Goal: Information Seeking & Learning: Find specific fact

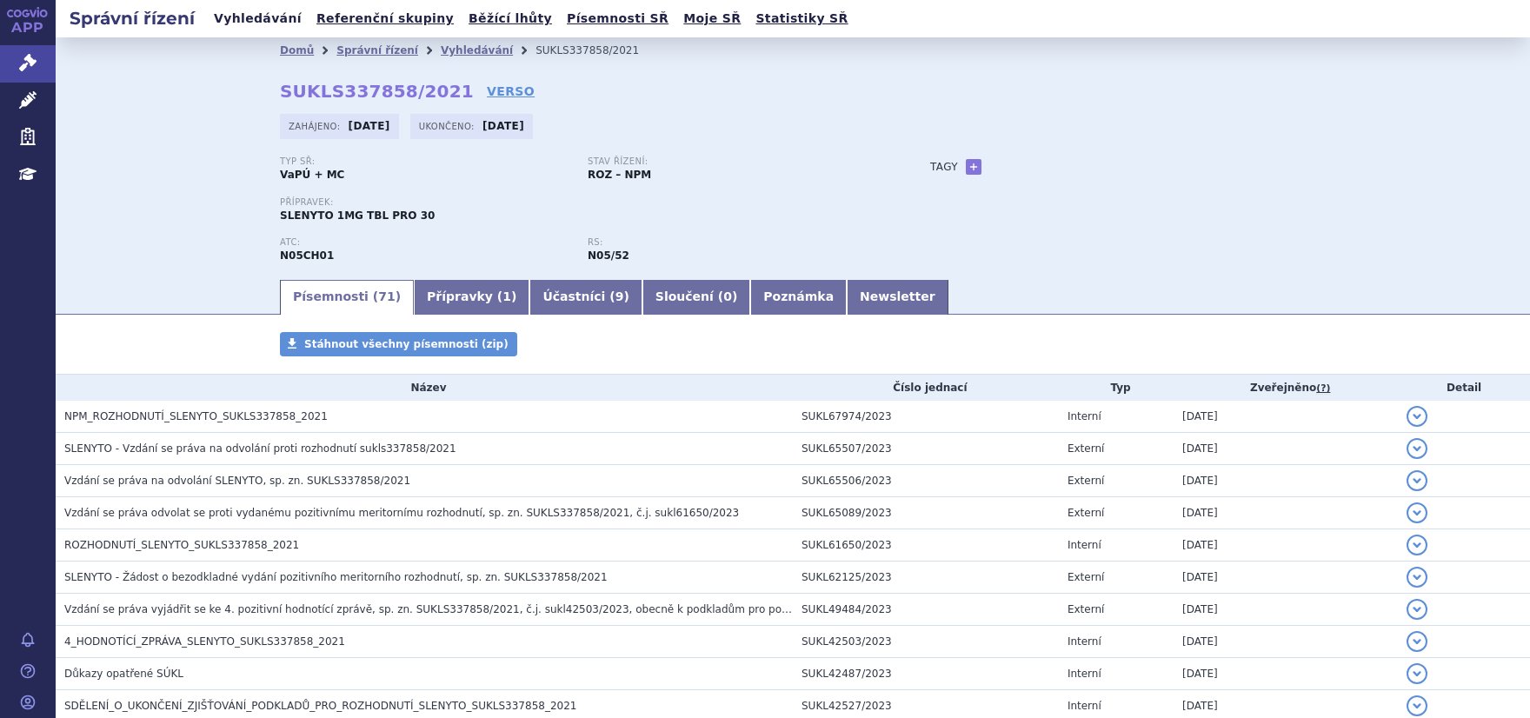
click at [263, 21] on link "Vyhledávání" at bounding box center [258, 18] width 98 height 23
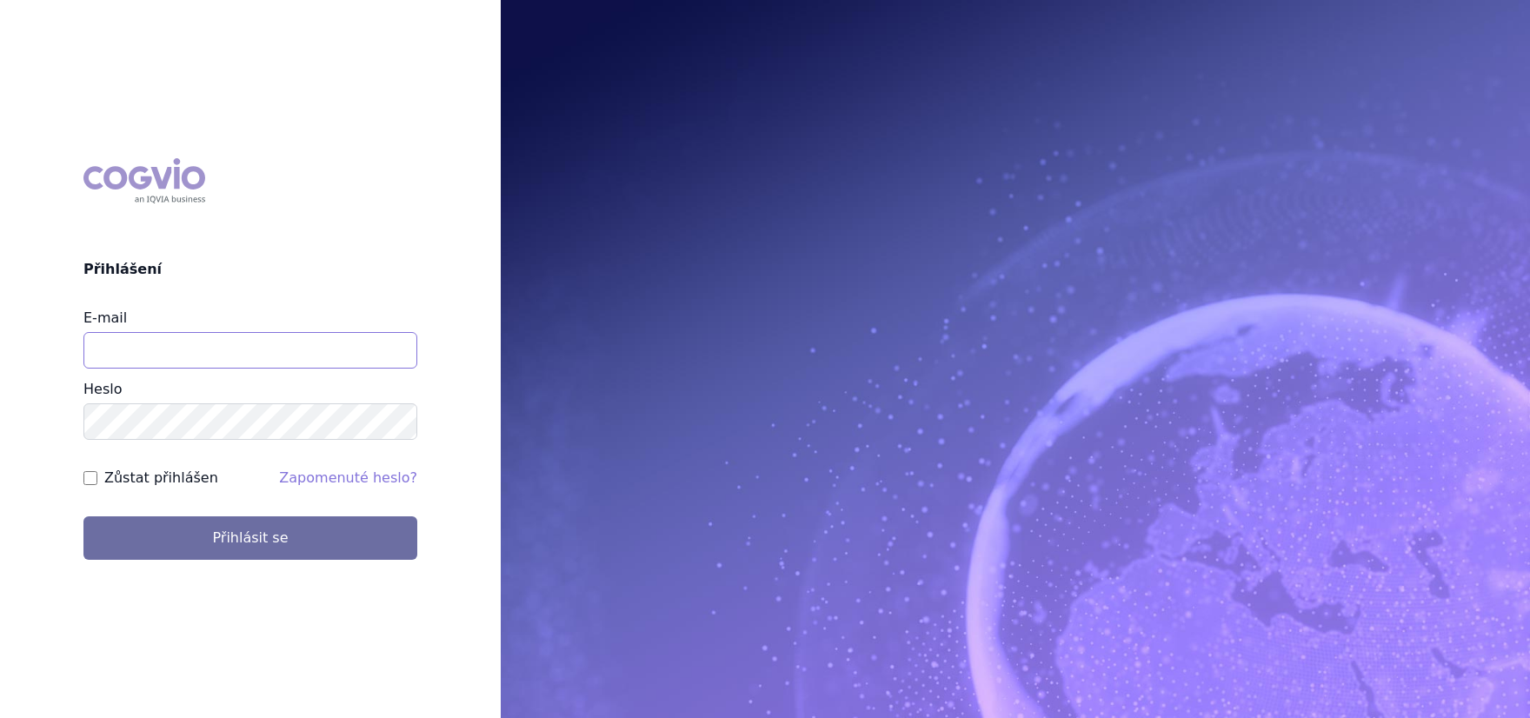
click at [265, 345] on input "E-mail" at bounding box center [250, 350] width 334 height 37
type input "aplikace.ocul1@vzp.cz"
drag, startPoint x: 270, startPoint y: 359, endPoint x: 0, endPoint y: 341, distance: 271.0
click at [83, 341] on input "aplikace.ocul1@vzp.cz" at bounding box center [250, 350] width 334 height 37
type input "jana.sipkova@vzp.cz"
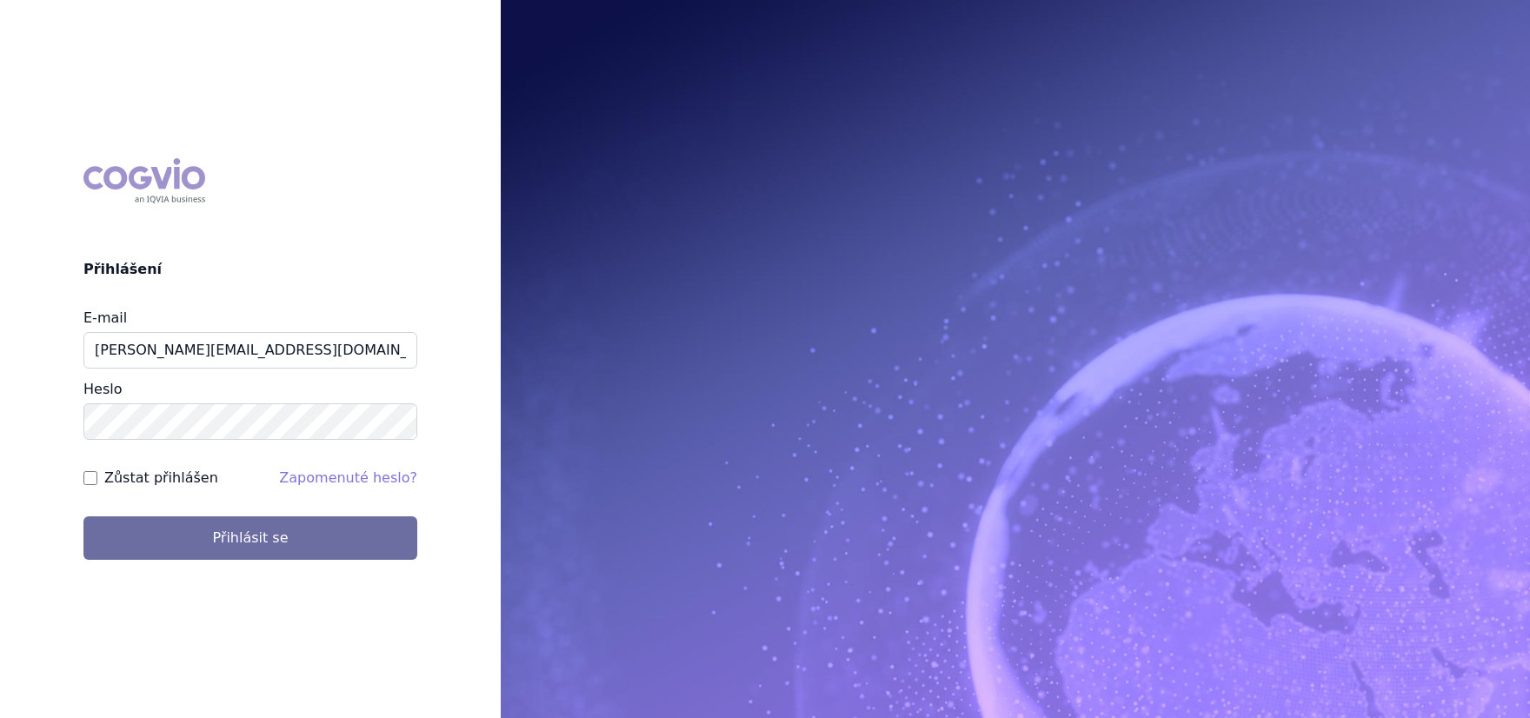
click at [143, 477] on label "Zůstat přihlášen" at bounding box center [161, 478] width 114 height 21
click at [97, 477] on input "Zůstat přihlášen" at bounding box center [90, 478] width 14 height 14
checkbox input "true"
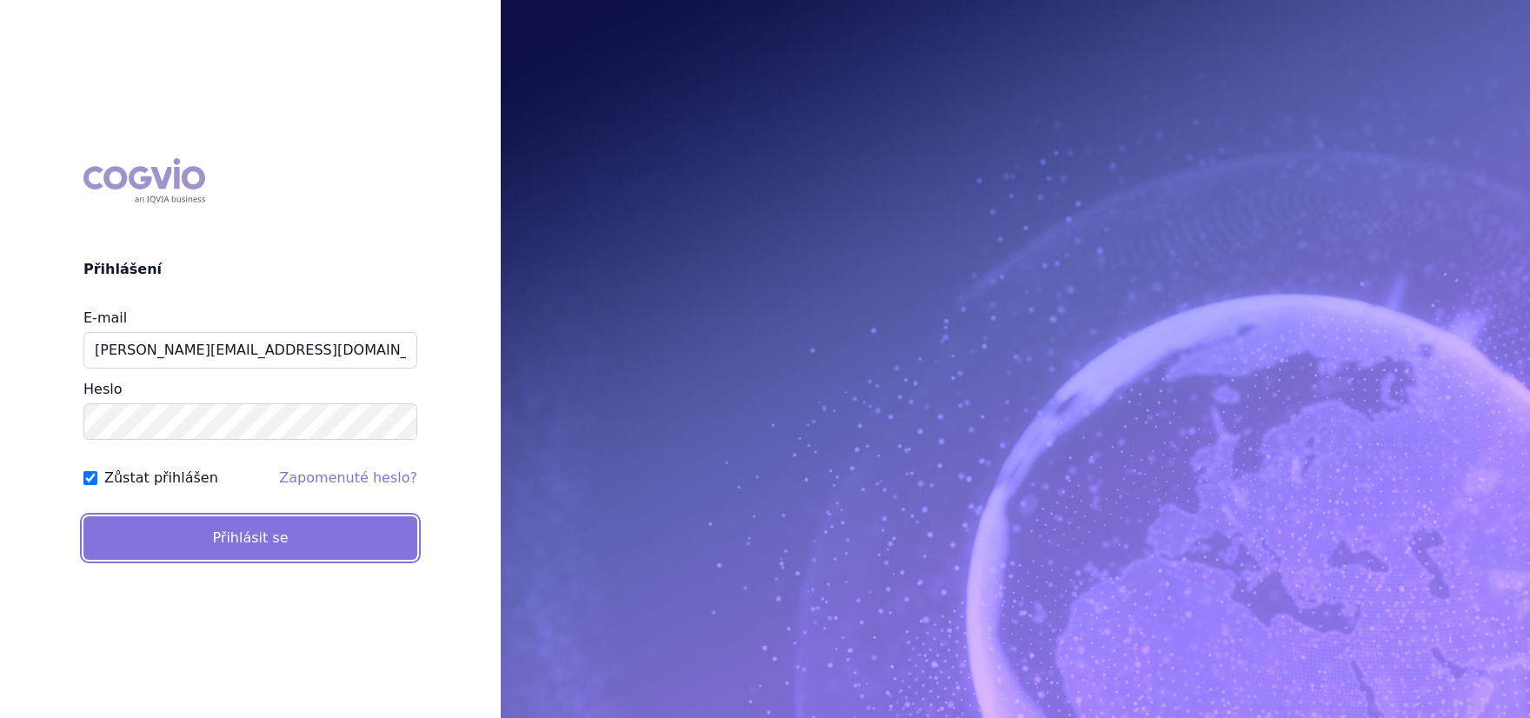
click at [147, 537] on button "Přihlásit se" at bounding box center [250, 538] width 334 height 43
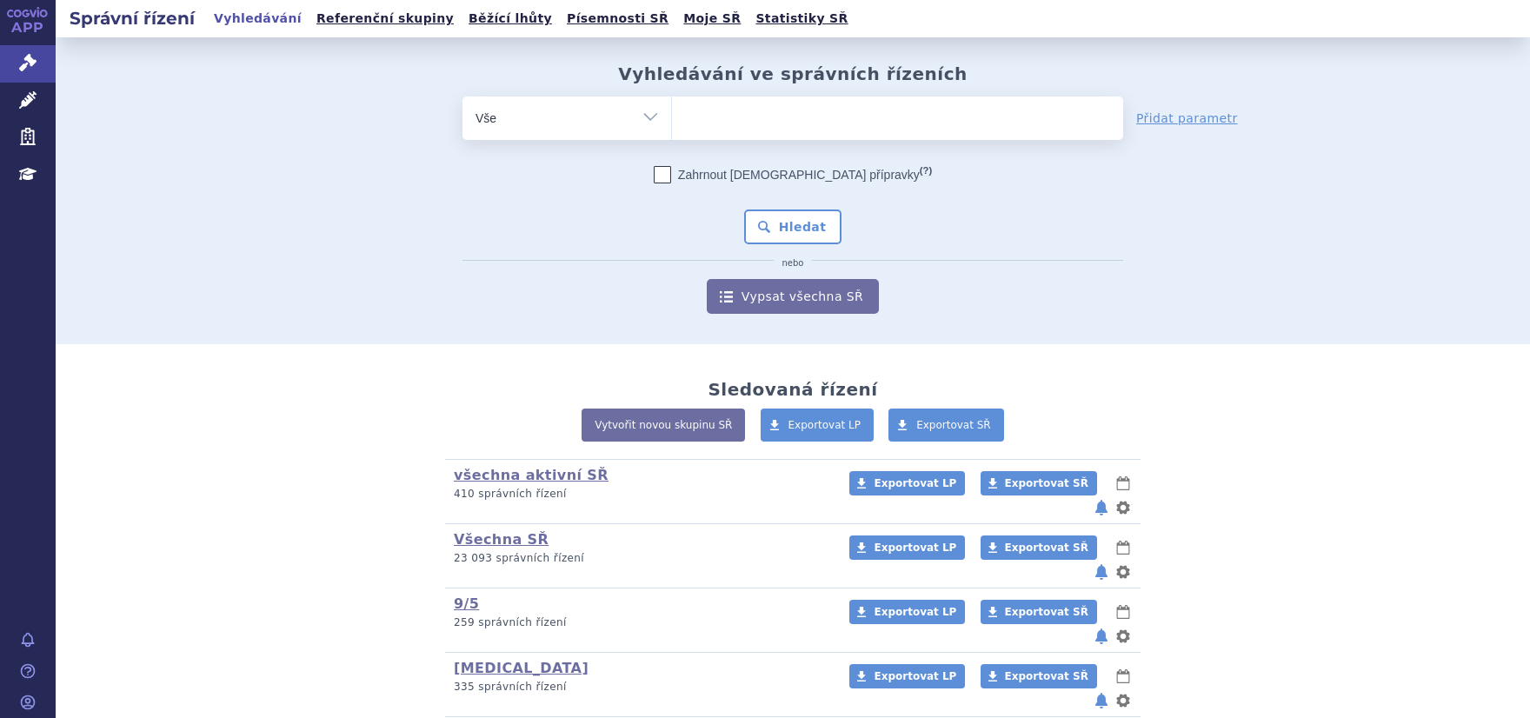
drag, startPoint x: 759, startPoint y: 137, endPoint x: 755, endPoint y: 130, distance: 9.0
click at [758, 134] on span at bounding box center [897, 118] width 451 height 43
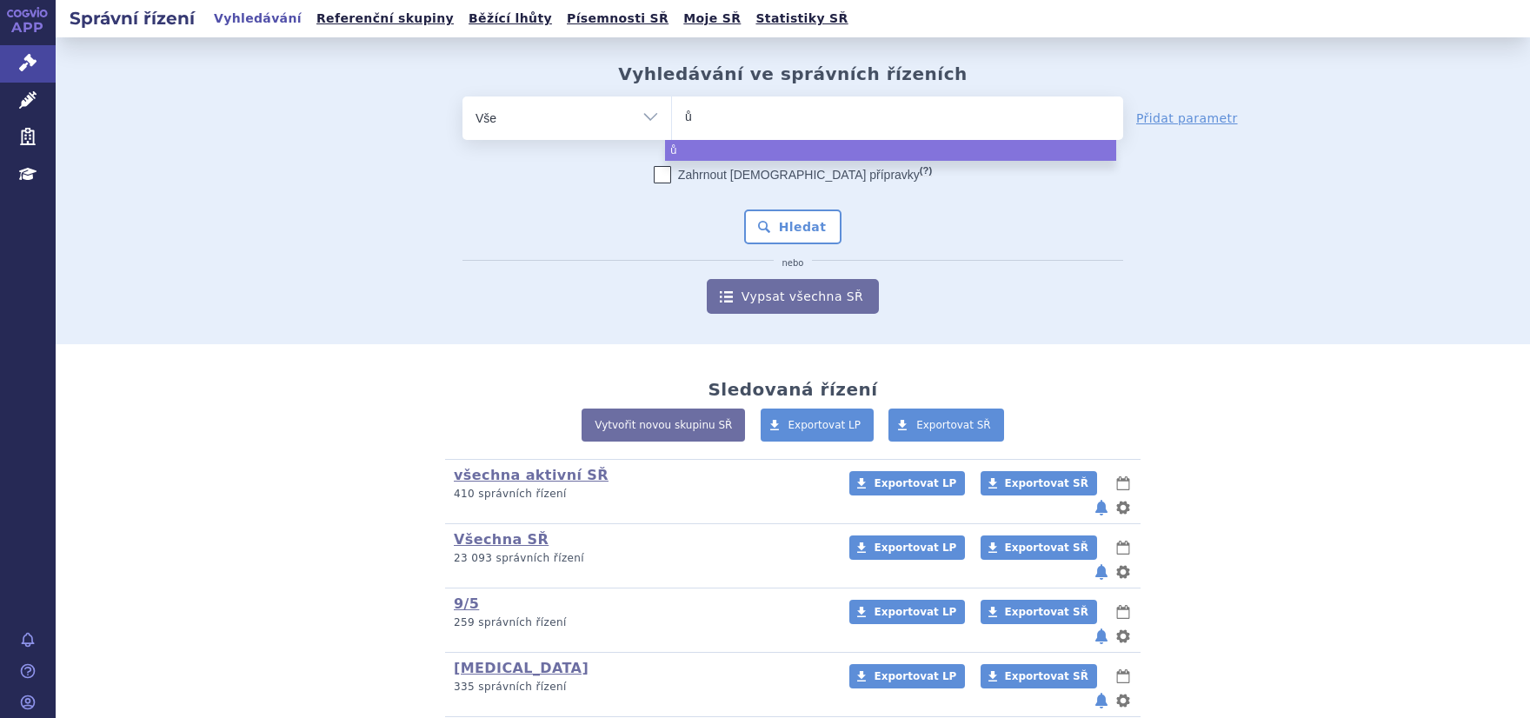
type input "ůx"
type input "ůxn"
type input "ůx"
type input "ů"
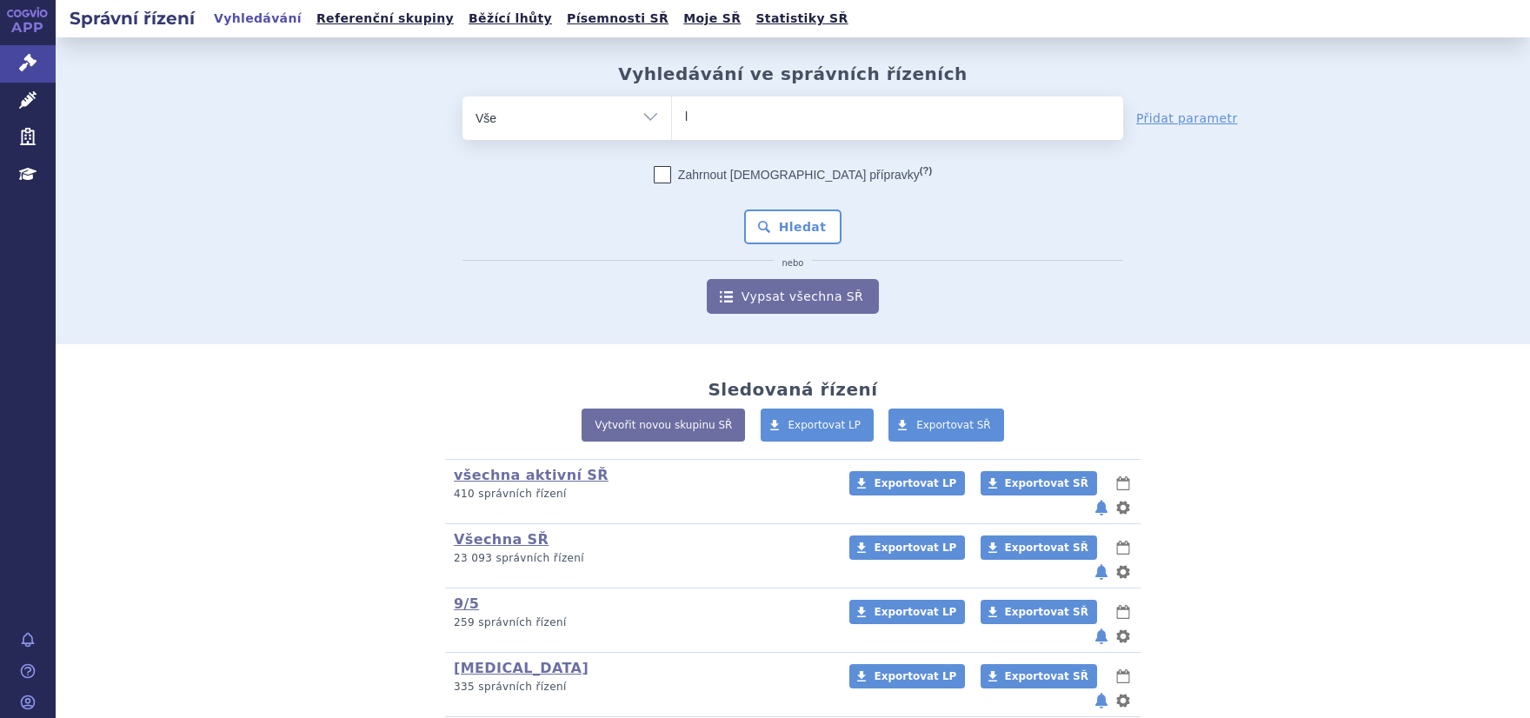
type input "ly"
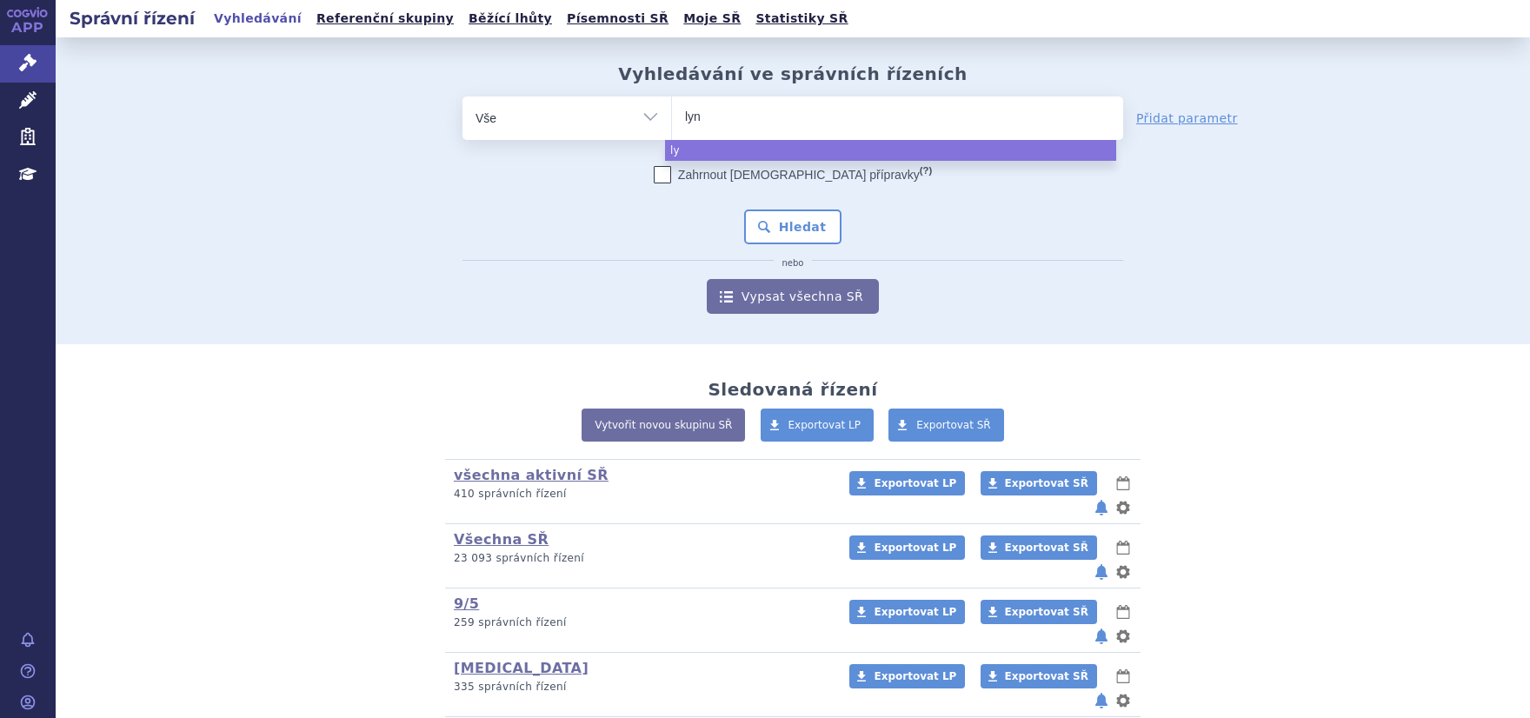
type input "lynp"
type input "lynpar"
type input "lynparz"
select select "lynparza"
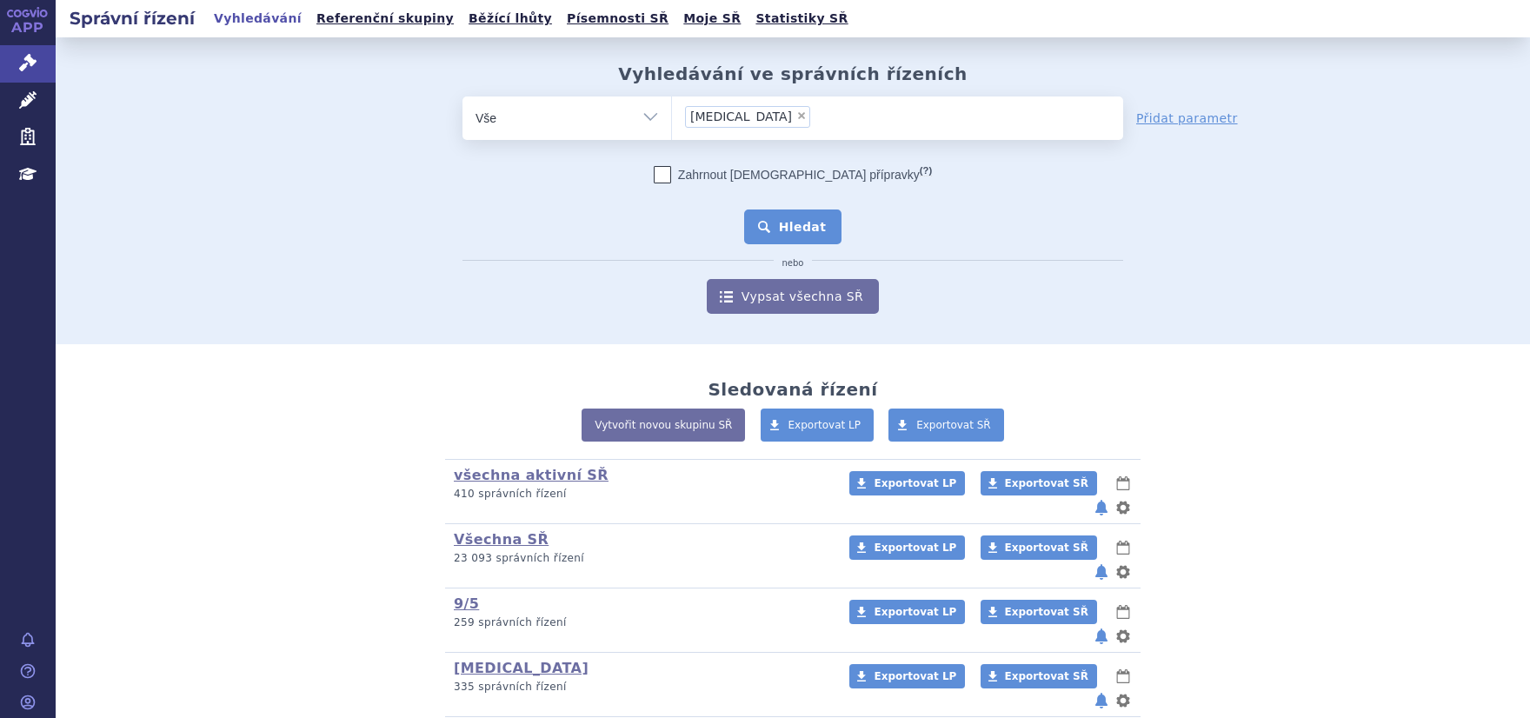
click at [780, 232] on button "Hledat" at bounding box center [793, 227] width 98 height 35
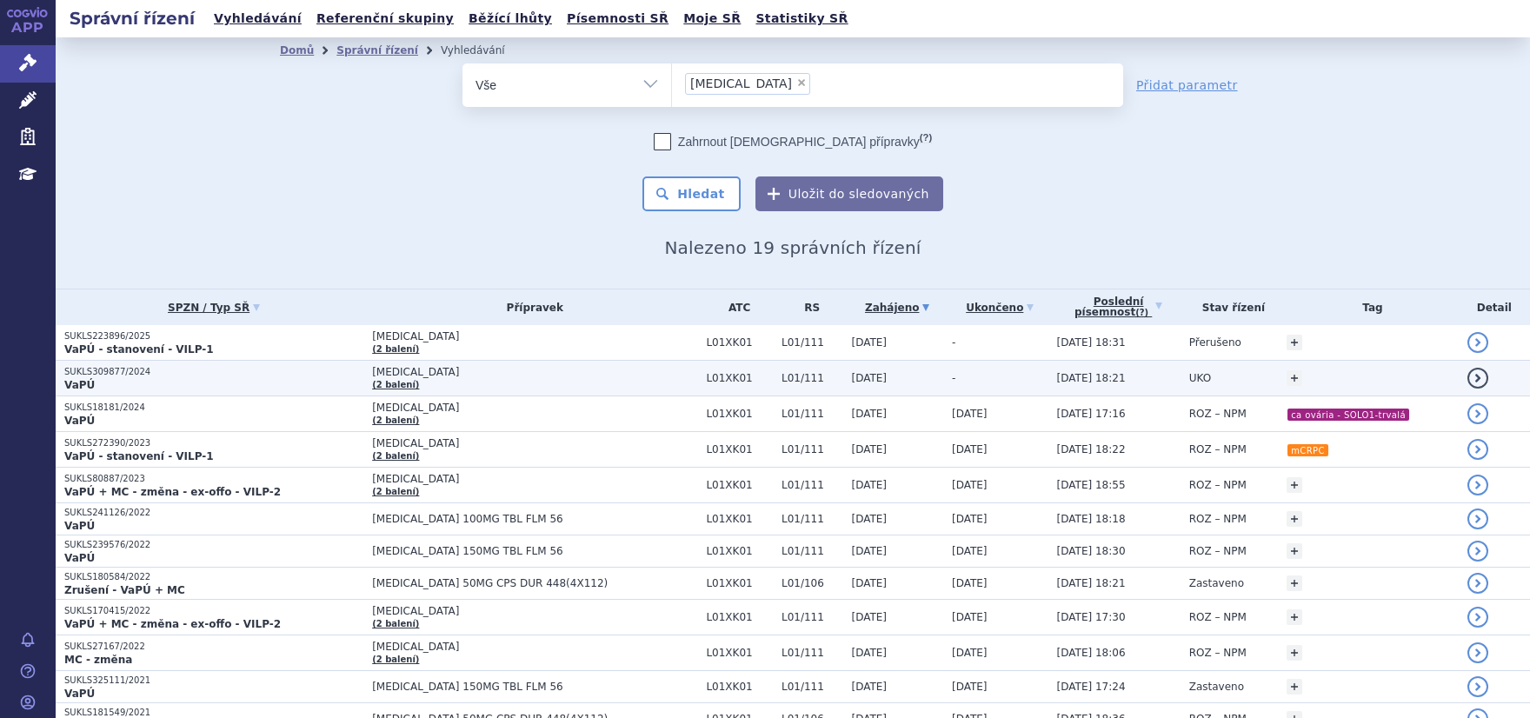
click at [120, 376] on p "SUKLS309877/2024" at bounding box center [213, 372] width 299 height 12
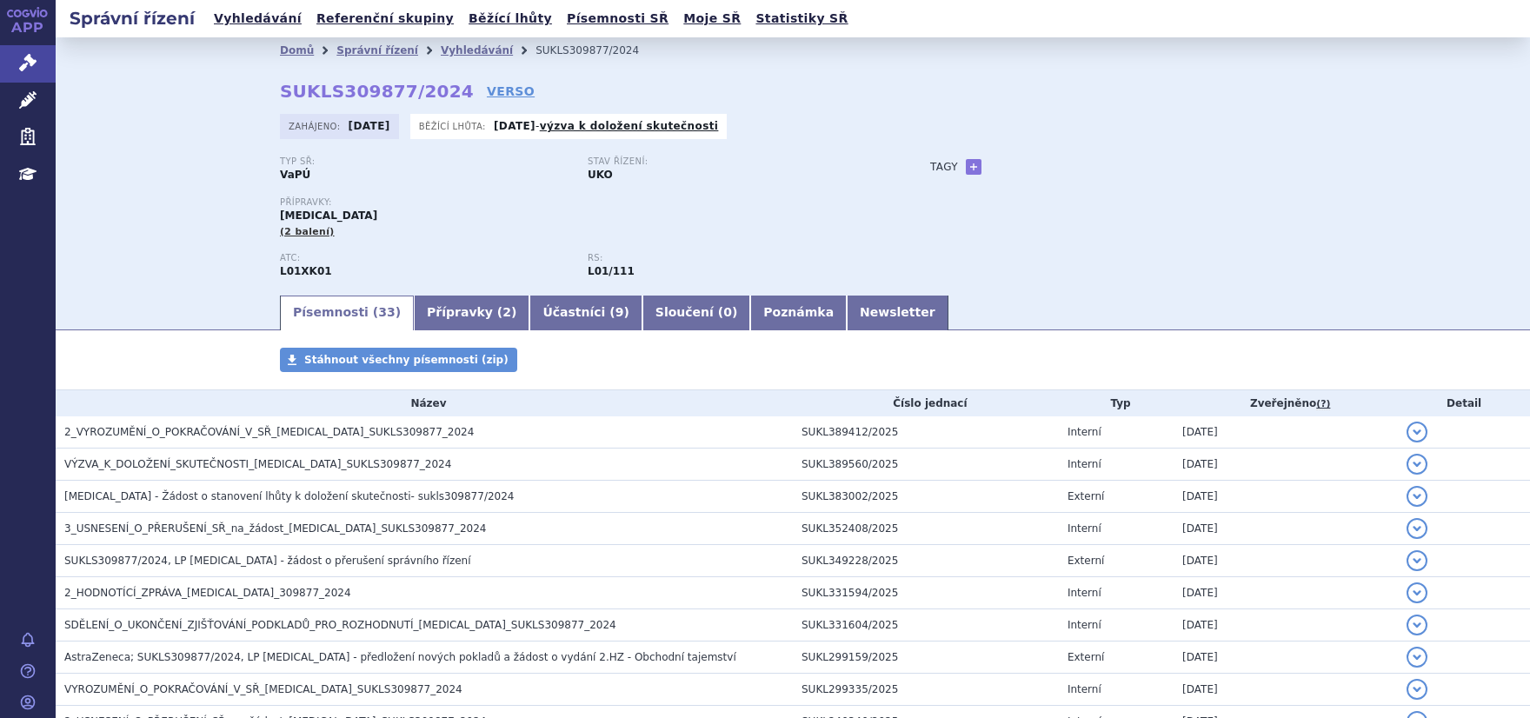
scroll to position [220, 0]
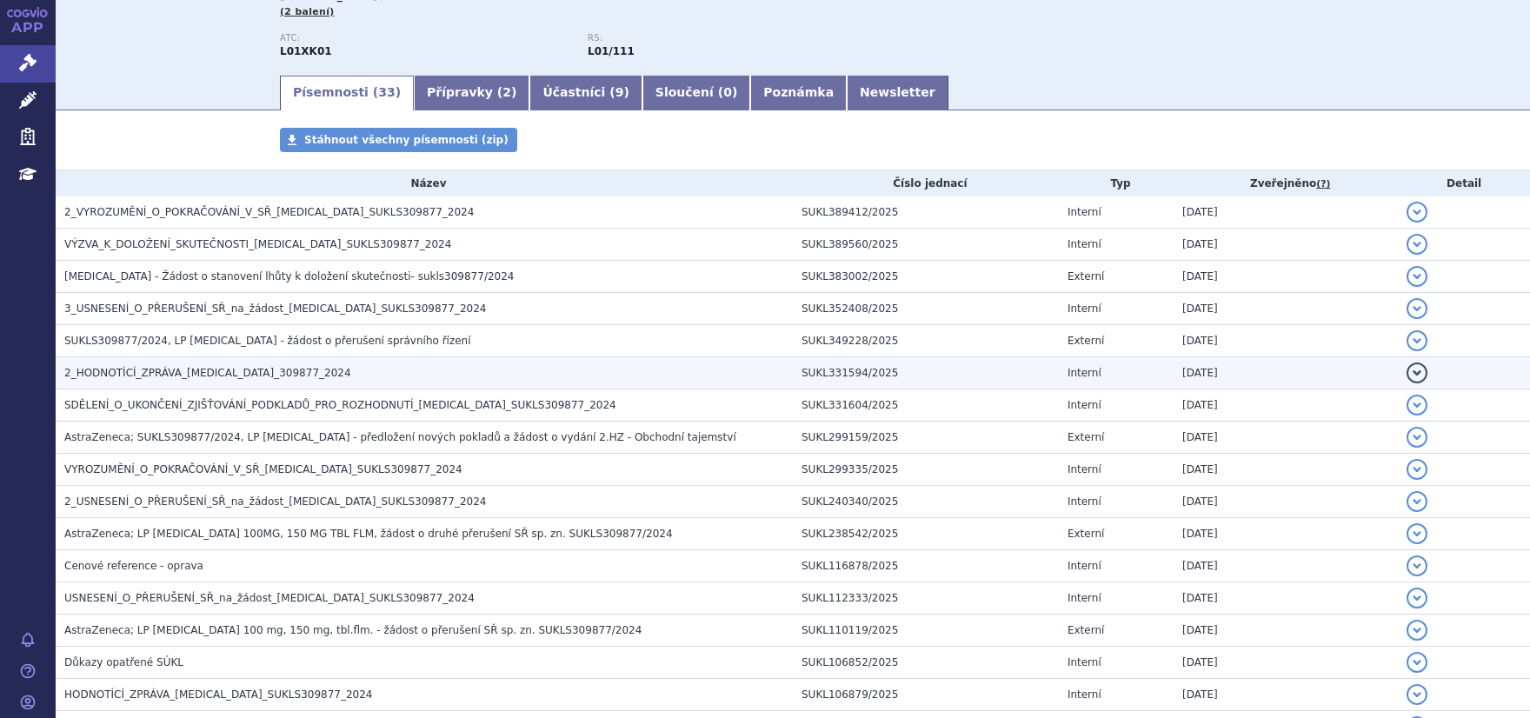
click at [159, 381] on h3 "2_HODNOTÍCÍ_ZPRÁVA_[MEDICAL_DATA]_309877_2024" at bounding box center [428, 372] width 729 height 17
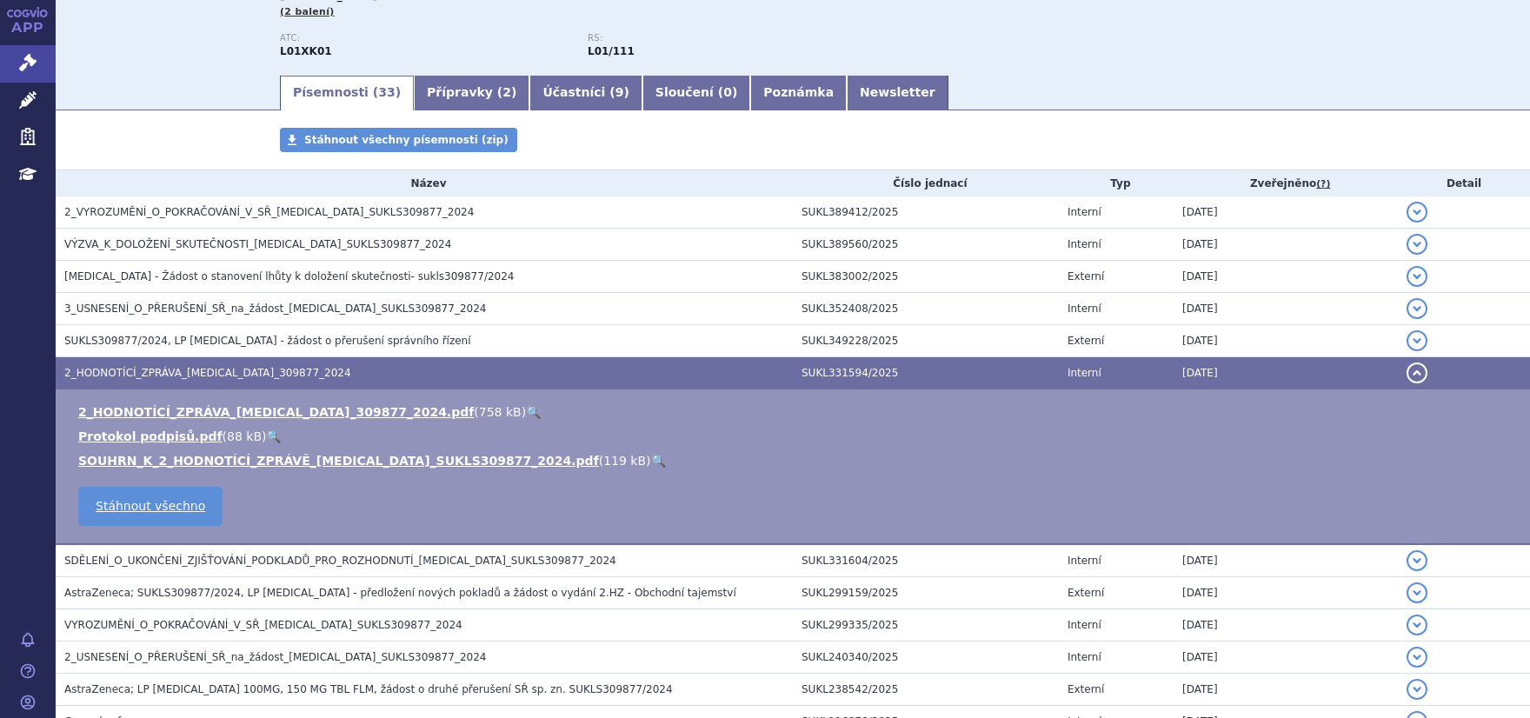
click at [180, 402] on td "2_HODNOTÍCÍ_ZPRÁVA_[MEDICAL_DATA]_309877_2024.pdf ( 758 kB ) 🔍 Protokol podpisů…" at bounding box center [793, 468] width 1475 height 156
click at [178, 405] on link "2_HODNOTÍCÍ_ZPRÁVA_[MEDICAL_DATA]_309877_2024.pdf" at bounding box center [276, 412] width 396 height 14
